Goal: Complete Application Form: Complete application form

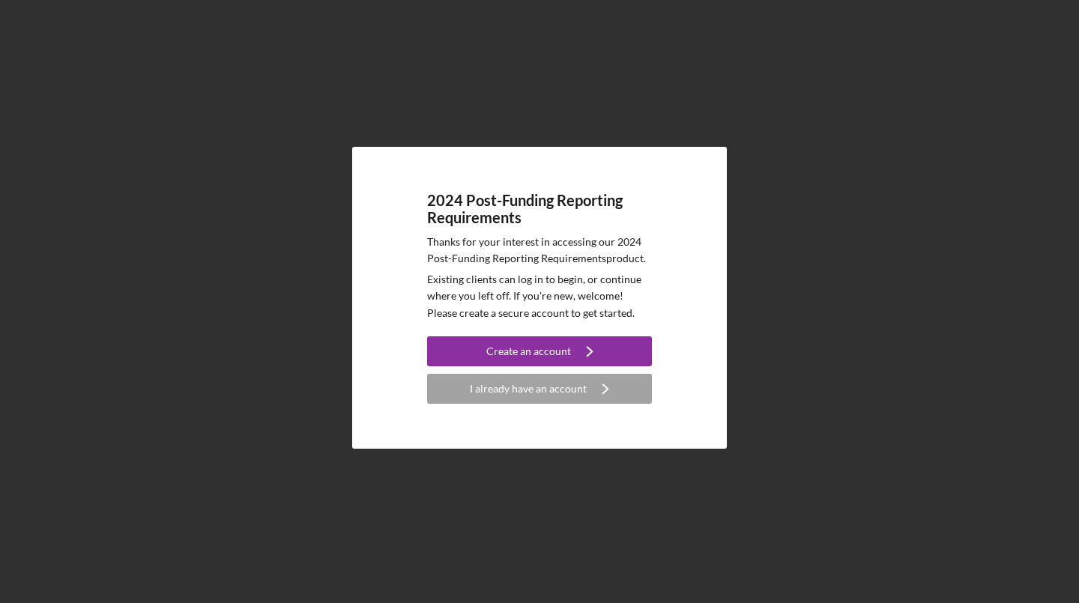
click at [569, 384] on div "I already have an account" at bounding box center [528, 389] width 117 height 30
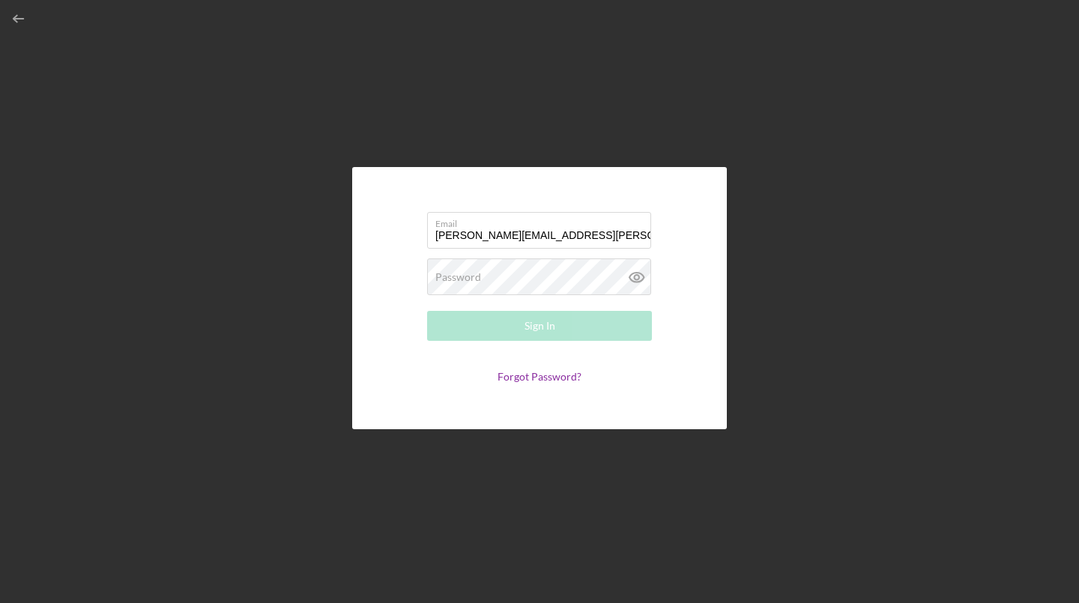
type input "[PERSON_NAME][EMAIL_ADDRESS][PERSON_NAME][PERSON_NAME][DOMAIN_NAME]"
click at [467, 273] on label "Password" at bounding box center [458, 277] width 46 height 12
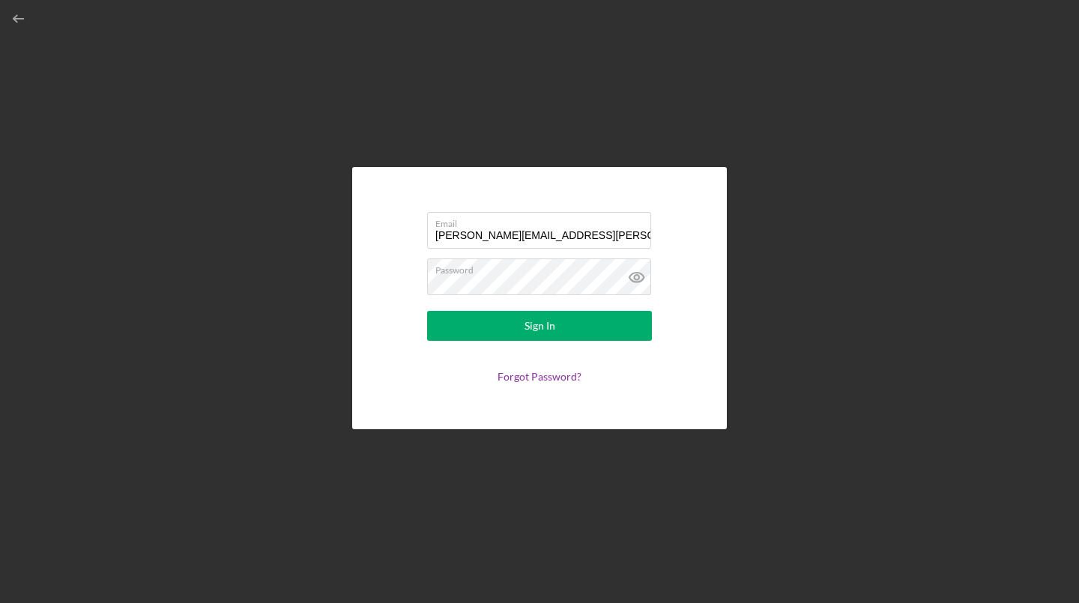
click at [534, 331] on div "Sign In" at bounding box center [539, 326] width 31 height 30
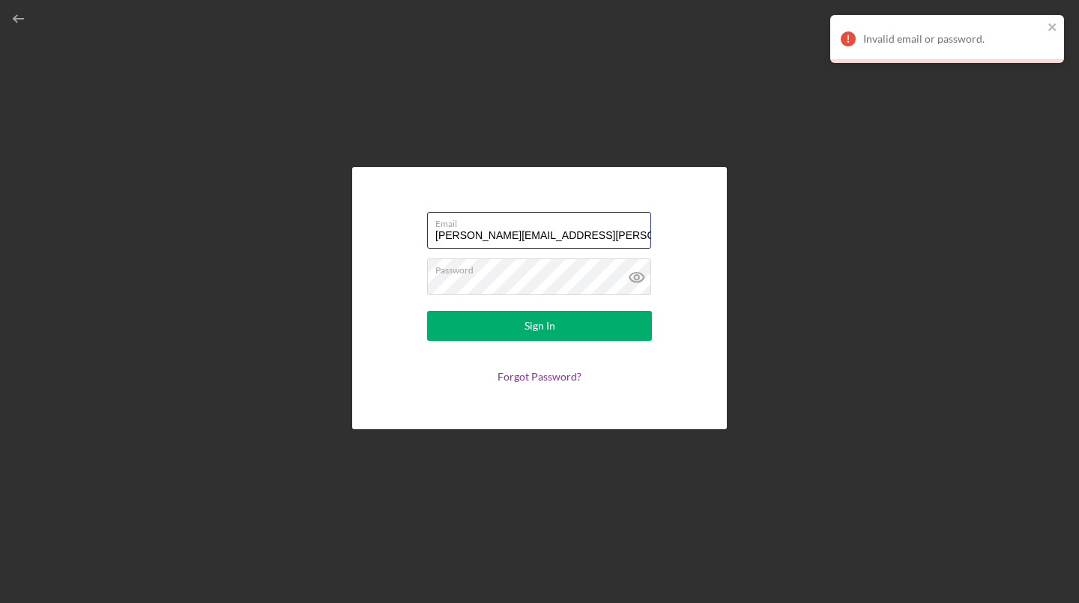
drag, startPoint x: 429, startPoint y: 233, endPoint x: 673, endPoint y: 252, distance: 244.2
click at [673, 252] on form "Email [PERSON_NAME][EMAIL_ADDRESS][PERSON_NAME][PERSON_NAME][DOMAIN_NAME] Passw…" at bounding box center [540, 298] width 300 height 187
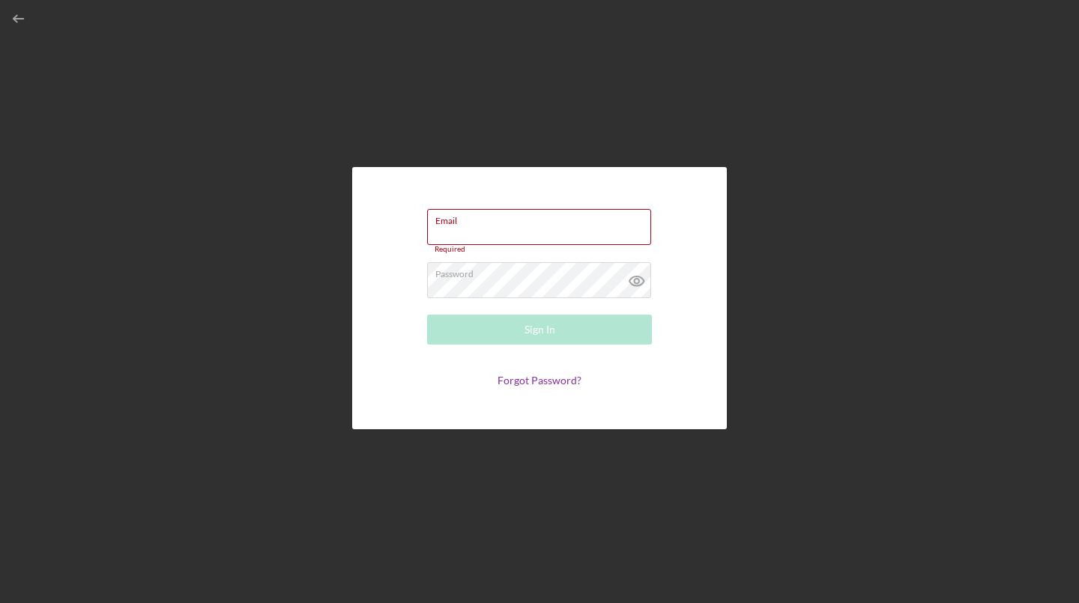
click at [639, 279] on icon at bounding box center [636, 280] width 37 height 37
click at [474, 223] on div "Email Required" at bounding box center [539, 231] width 225 height 45
click at [474, 223] on label "Email" at bounding box center [543, 218] width 216 height 16
click at [474, 223] on input "Email" at bounding box center [539, 227] width 224 height 36
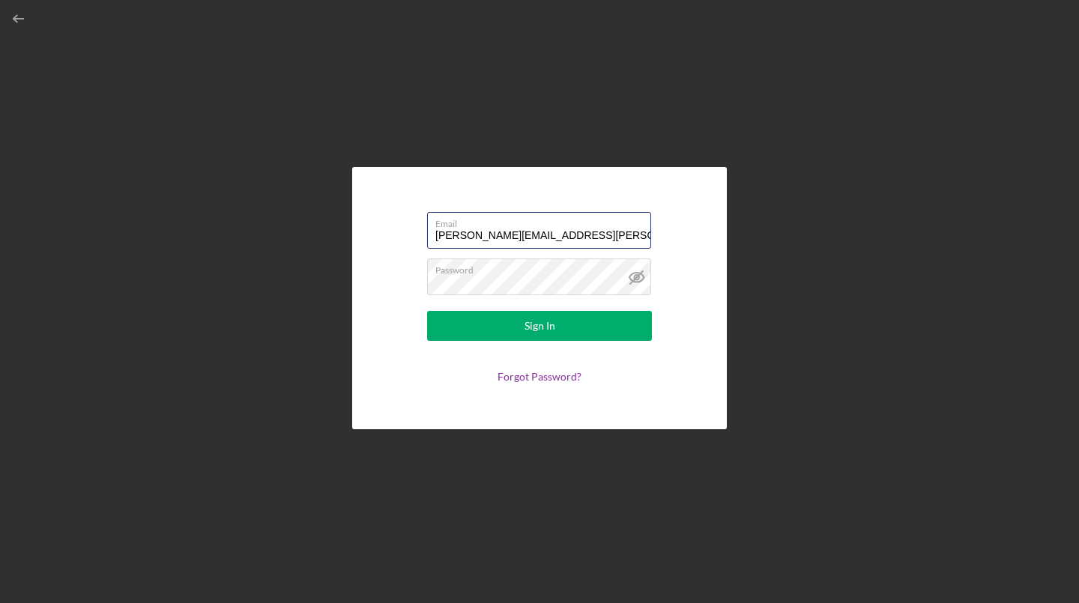
type input "[PERSON_NAME][EMAIL_ADDRESS][PERSON_NAME][PERSON_NAME][DOMAIN_NAME]"
click at [549, 333] on div "Sign In" at bounding box center [539, 326] width 31 height 30
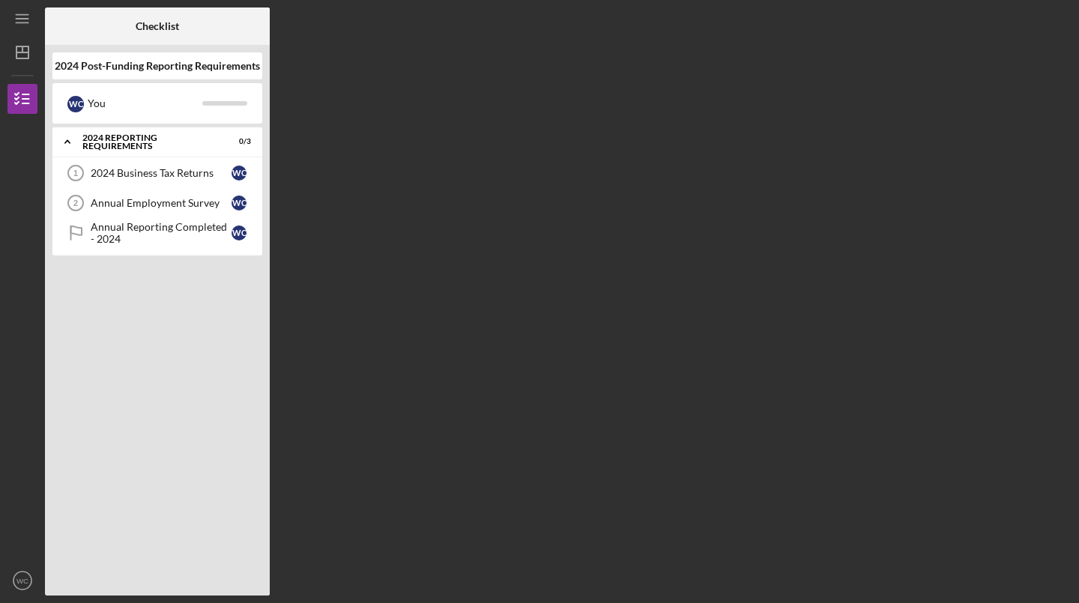
click at [154, 197] on div "Annual Employment Survey" at bounding box center [161, 203] width 141 height 12
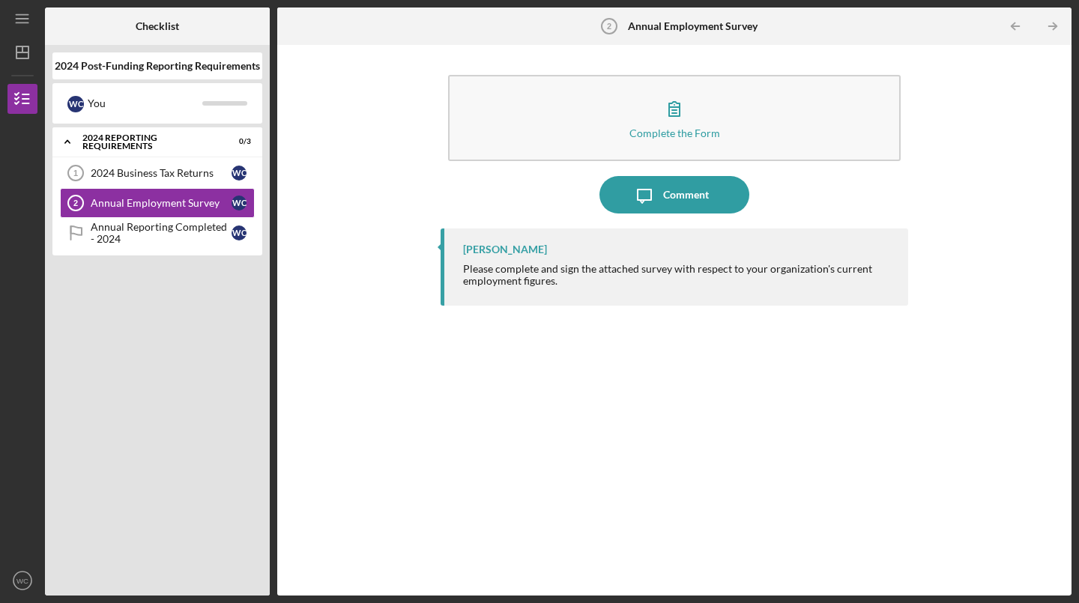
click at [690, 133] on div "Complete the Form" at bounding box center [674, 132] width 91 height 11
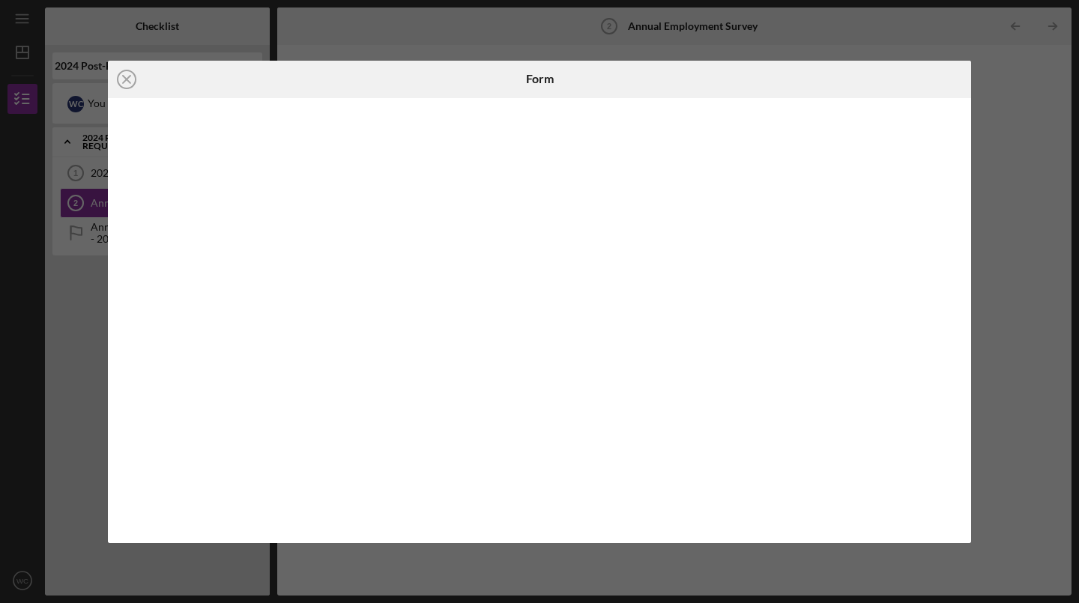
click at [528, 82] on h6 "Form" at bounding box center [540, 78] width 28 height 13
click at [128, 78] on icon "Icon/Close" at bounding box center [126, 79] width 37 height 37
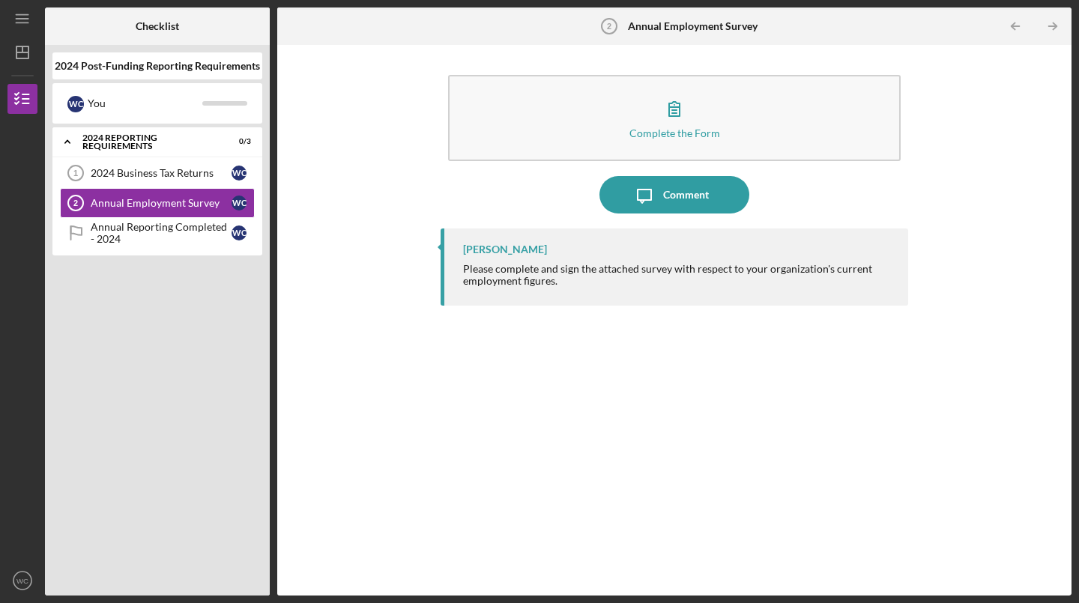
click at [157, 169] on div "2024 Business Tax Returns" at bounding box center [161, 173] width 141 height 12
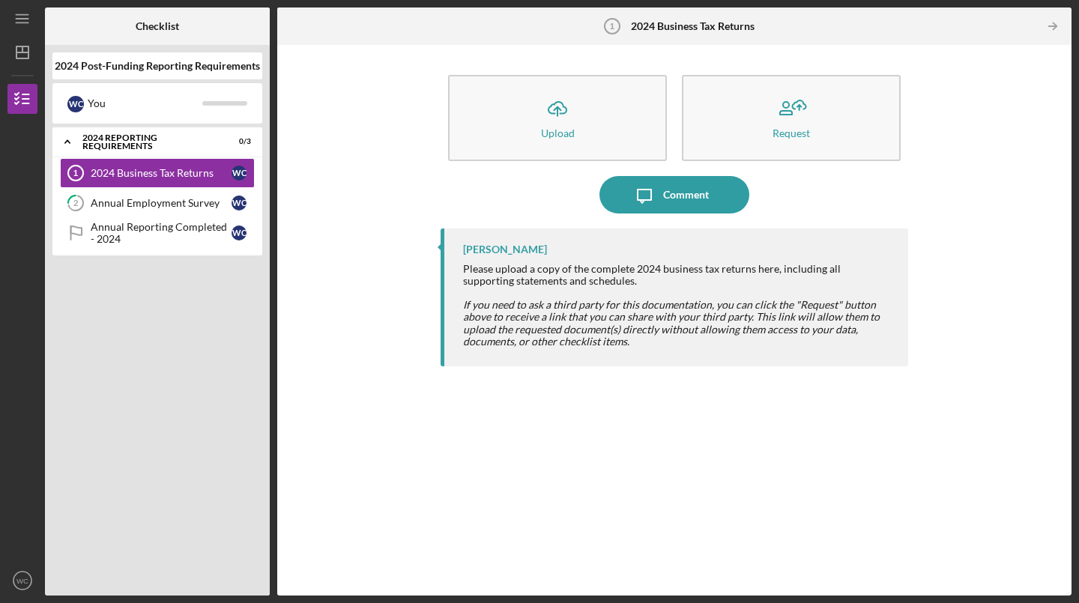
click at [575, 127] on icon "Icon/Upload" at bounding box center [557, 108] width 37 height 37
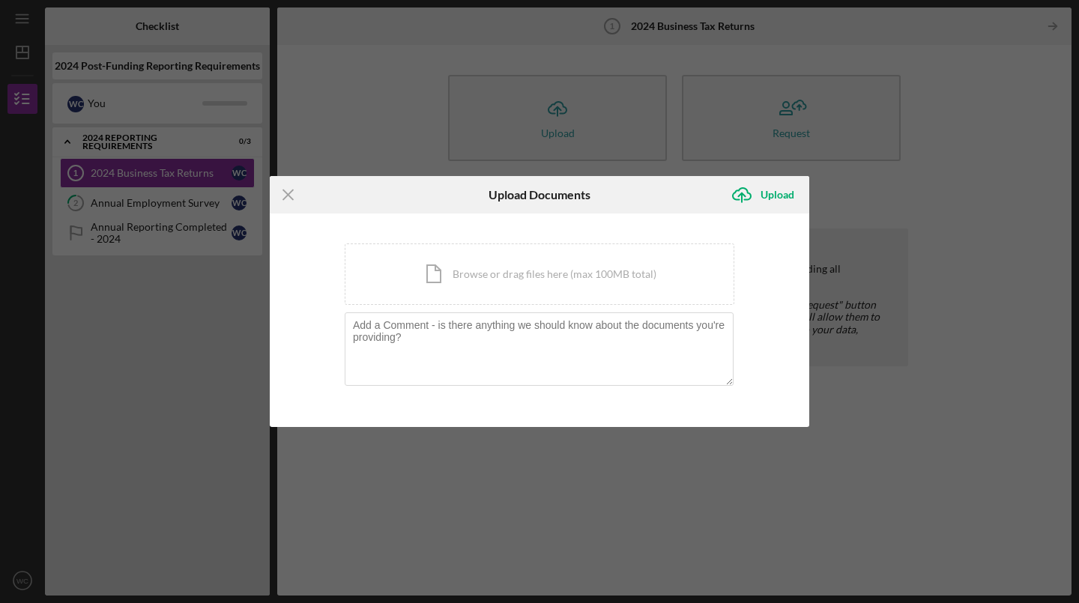
click at [501, 274] on div "Icon/Document Browse or drag files here (max 100MB total) Tap to choose files o…" at bounding box center [540, 273] width 390 height 61
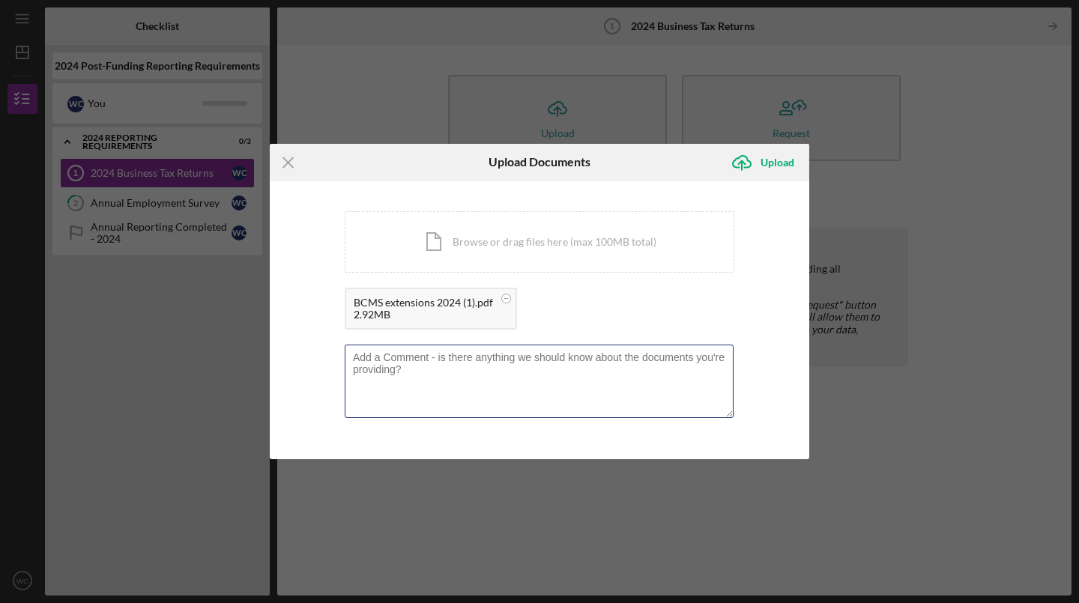
click at [416, 360] on textarea at bounding box center [539, 381] width 389 height 73
type textarea "On extenstion..."
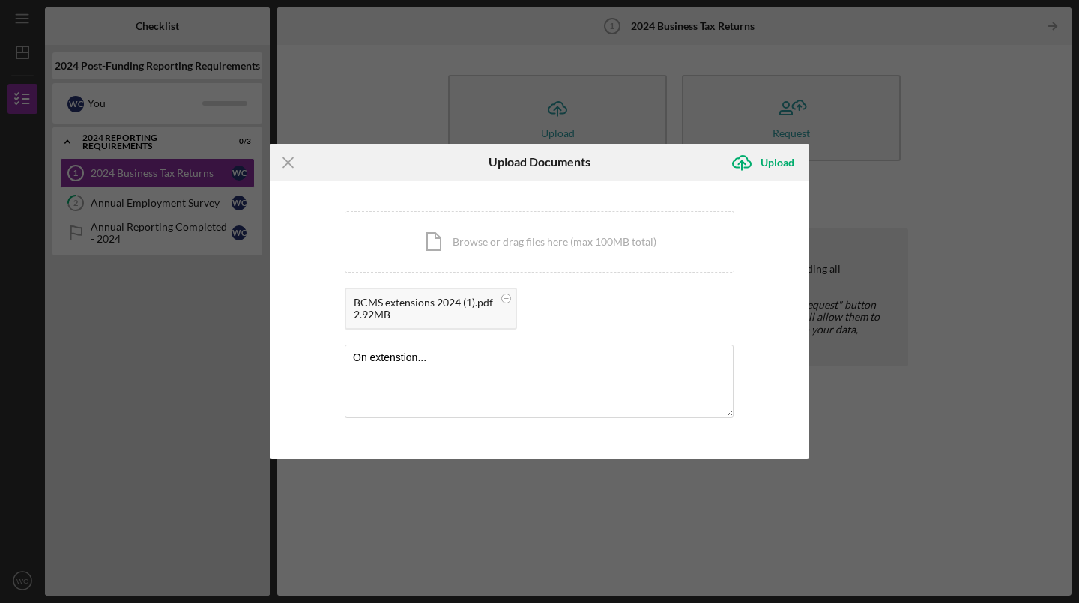
click at [774, 157] on div "Upload" at bounding box center [777, 163] width 34 height 30
